Goal: Transaction & Acquisition: Subscribe to service/newsletter

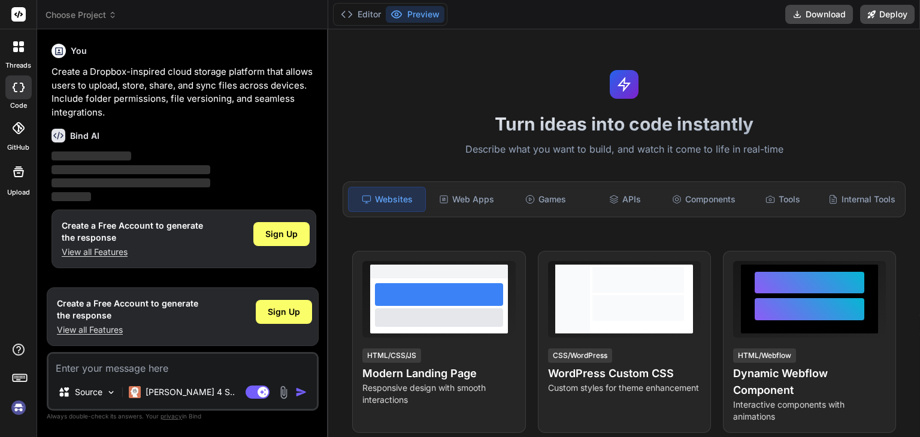
scroll to position [731, 0]
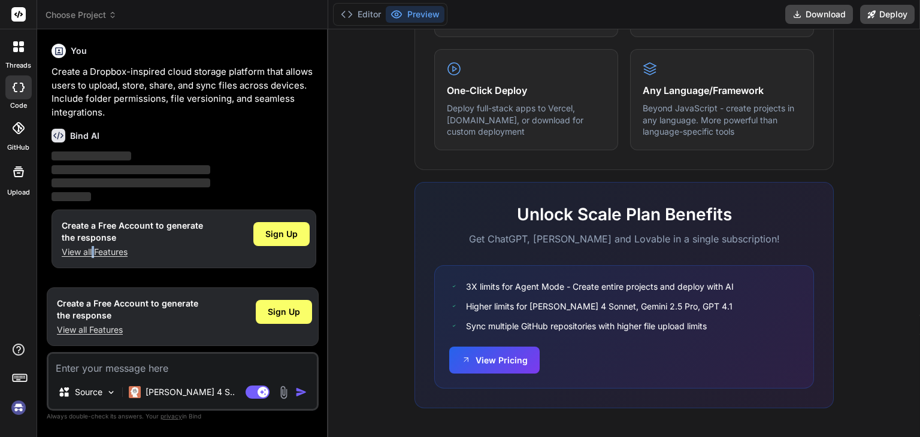
click at [93, 250] on p "View all Features" at bounding box center [132, 252] width 141 height 12
click at [274, 242] on div "Sign Up" at bounding box center [281, 234] width 56 height 24
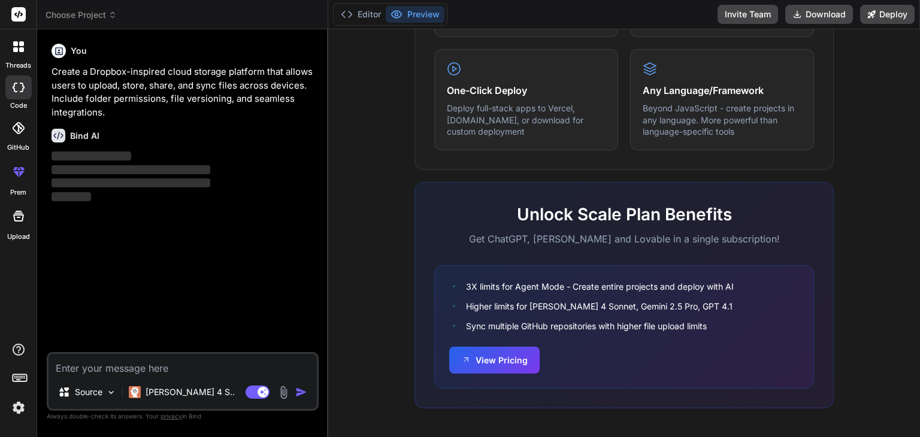
type textarea "x"
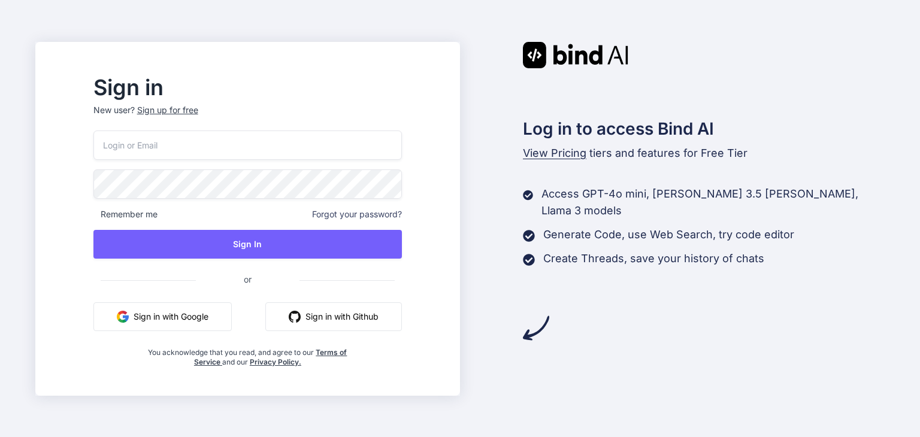
click at [198, 107] on div "Sign up for free" at bounding box center [167, 110] width 61 height 12
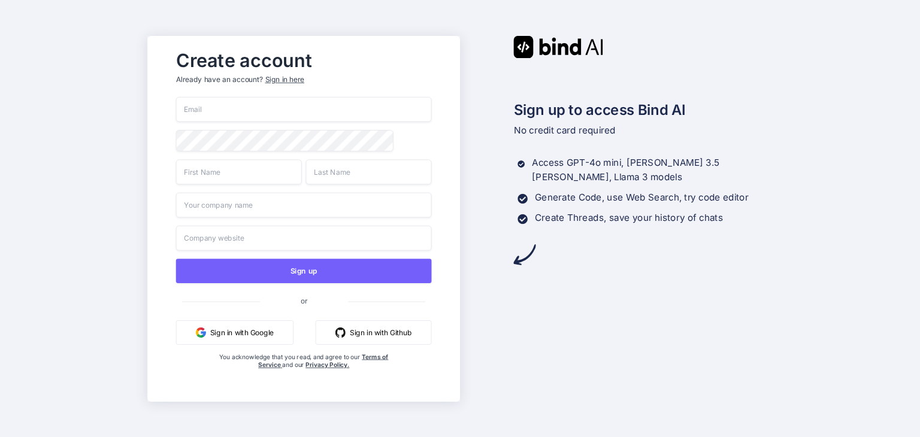
click at [277, 105] on input "email" at bounding box center [303, 109] width 256 height 25
type input "[PERSON_NAME][EMAIL_ADDRESS][DOMAIN_NAME]"
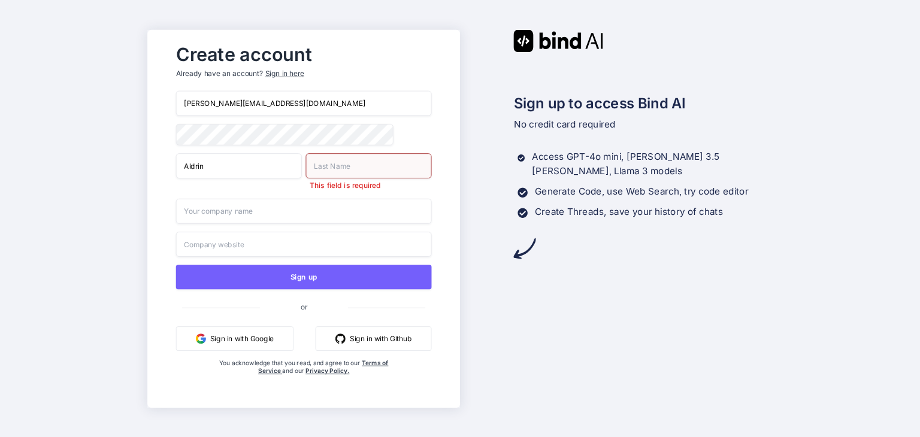
click at [274, 173] on input "Aldrin" at bounding box center [238, 165] width 126 height 25
type input "[PERSON_NAME]"
click at [365, 174] on input "[PERSON_NAME]" at bounding box center [368, 165] width 126 height 25
click at [357, 165] on input "[PERSON_NAME]" at bounding box center [368, 165] width 126 height 25
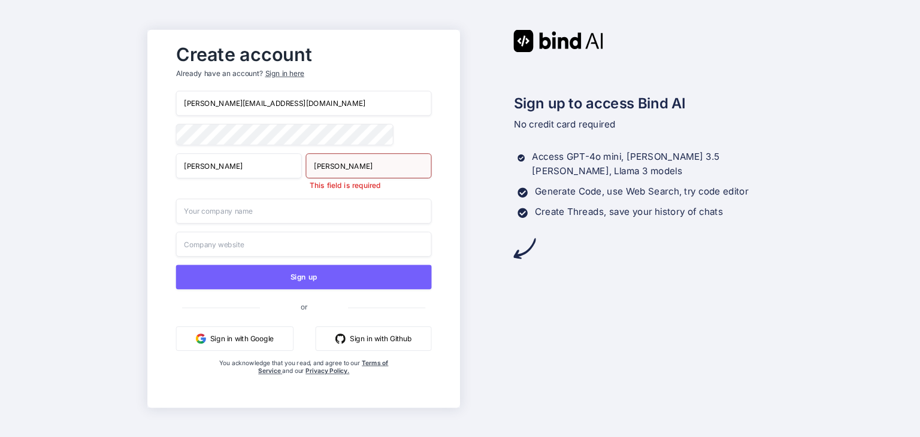
click at [301, 170] on div "[PERSON_NAME] [PERSON_NAME] This field is required" at bounding box center [303, 171] width 256 height 37
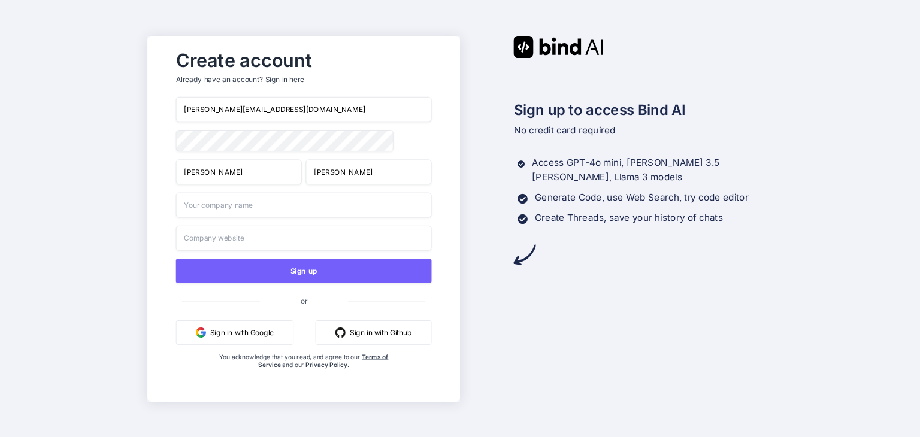
click at [362, 171] on input "[PERSON_NAME]" at bounding box center [368, 171] width 126 height 25
type input "[PERSON_NAME]"
type input "a"
type input "NegosyoAI"
type input "[URL]"
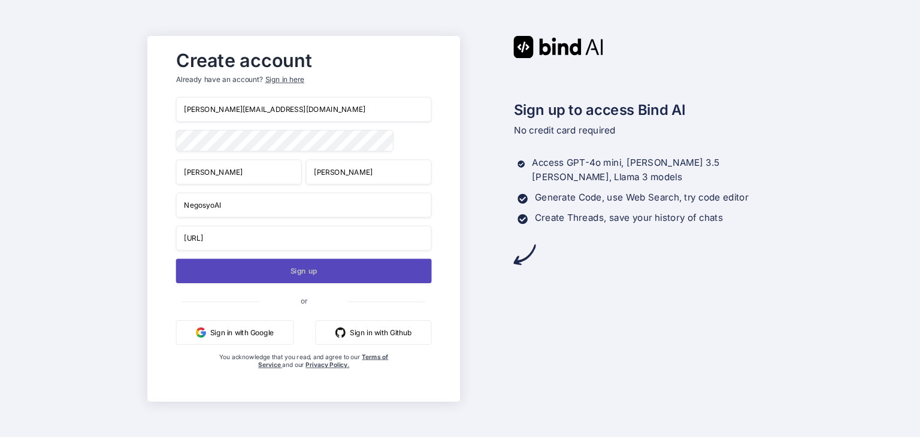
click at [362, 270] on button "Sign up" at bounding box center [303, 271] width 256 height 25
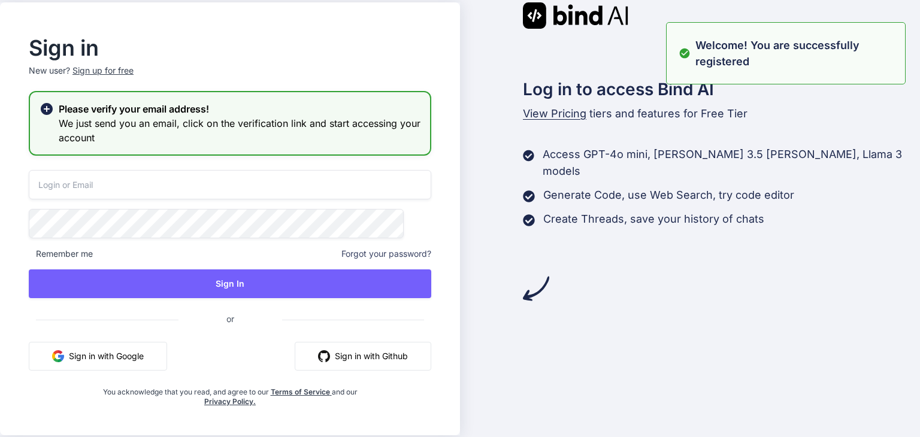
type input "[PERSON_NAME][EMAIL_ADDRESS][DOMAIN_NAME]"
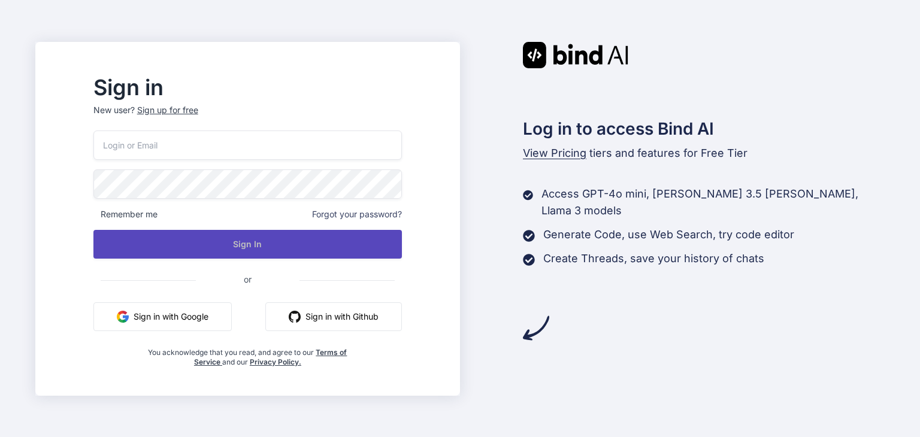
type input "[PERSON_NAME][EMAIL_ADDRESS][DOMAIN_NAME]"
click at [255, 240] on button "Sign In" at bounding box center [247, 244] width 308 height 29
click at [254, 249] on button "Sign In" at bounding box center [247, 244] width 309 height 29
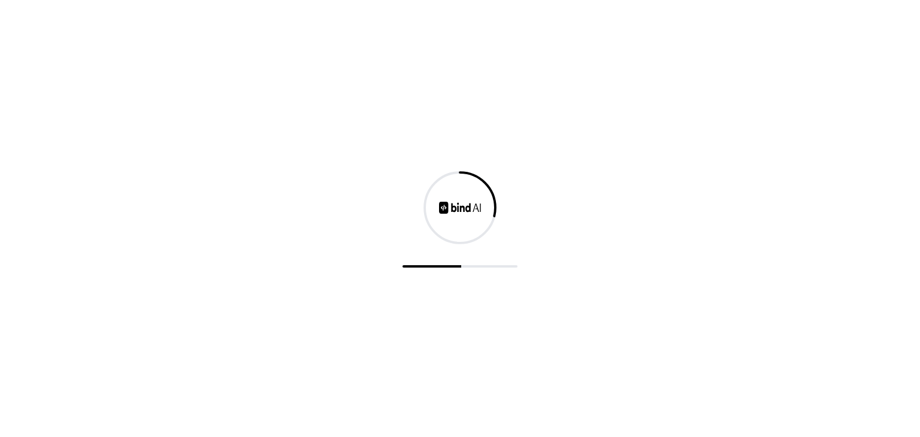
click at [462, 265] on div at bounding box center [459, 266] width 115 height 2
